Goal: Information Seeking & Learning: Learn about a topic

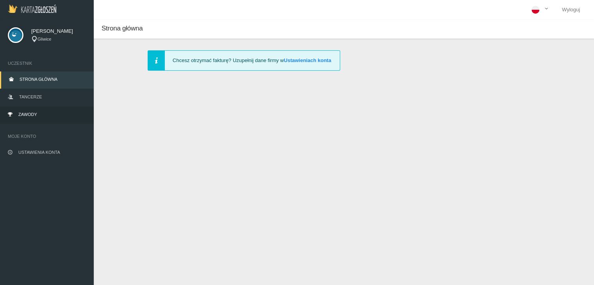
click at [29, 118] on link "Zawody" at bounding box center [47, 115] width 94 height 17
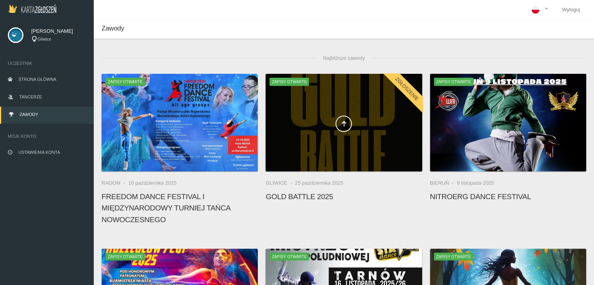
click at [320, 149] on div at bounding box center [344, 123] width 156 height 98
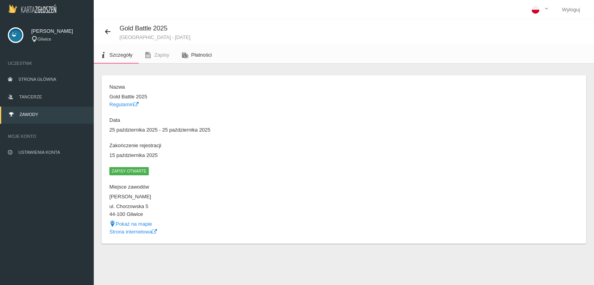
click at [193, 55] on span "Płatności" at bounding box center [201, 55] width 21 height 6
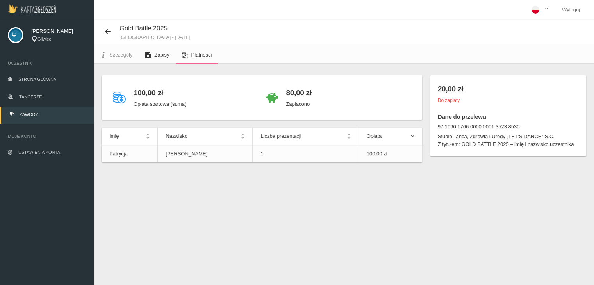
click at [155, 58] on link "Zapisy" at bounding box center [157, 54] width 37 height 17
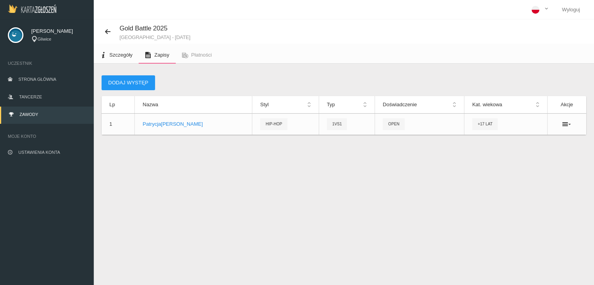
click at [112, 57] on span "Szczegóły" at bounding box center [120, 55] width 23 height 6
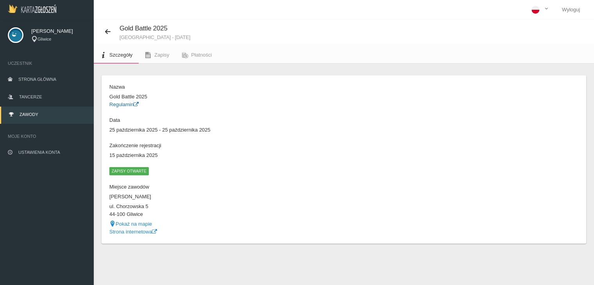
click at [123, 103] on link "Regulamin" at bounding box center [123, 105] width 29 height 6
